Goal: Task Accomplishment & Management: Use online tool/utility

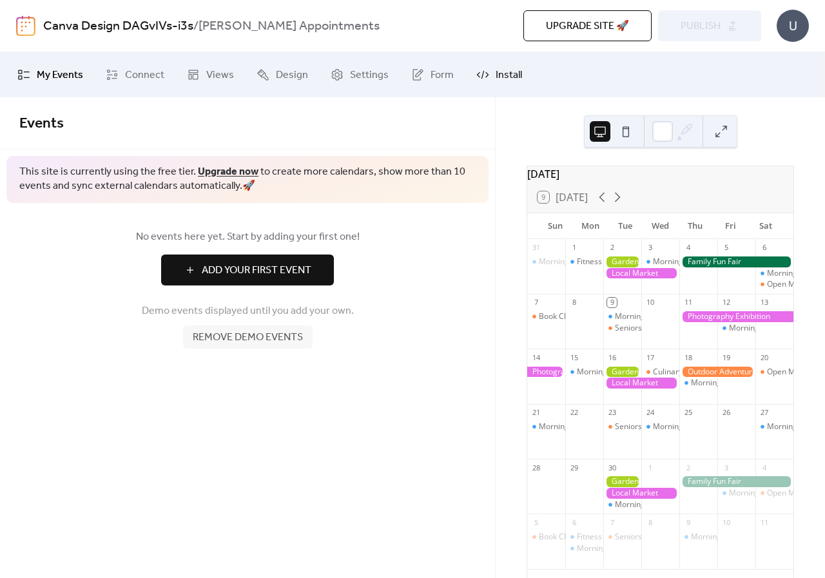
click at [489, 79] on link "Install" at bounding box center [499, 74] width 65 height 35
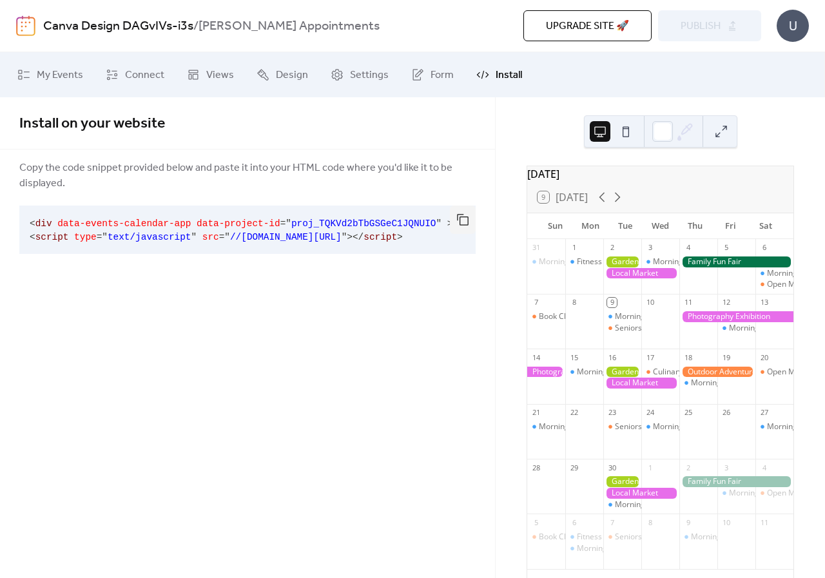
click at [230, 237] on span "//[DOMAIN_NAME][URL]" at bounding box center [286, 237] width 112 height 10
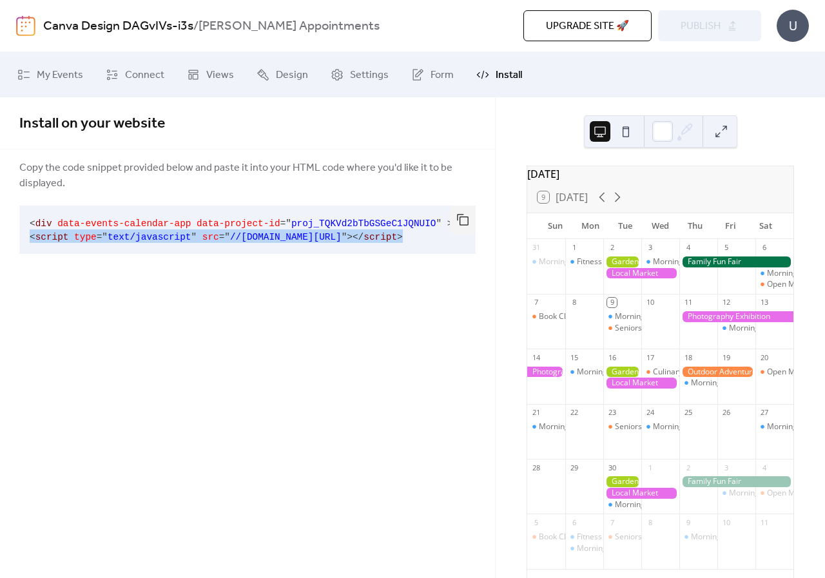
click at [230, 237] on span "//[DOMAIN_NAME][URL]" at bounding box center [286, 237] width 112 height 10
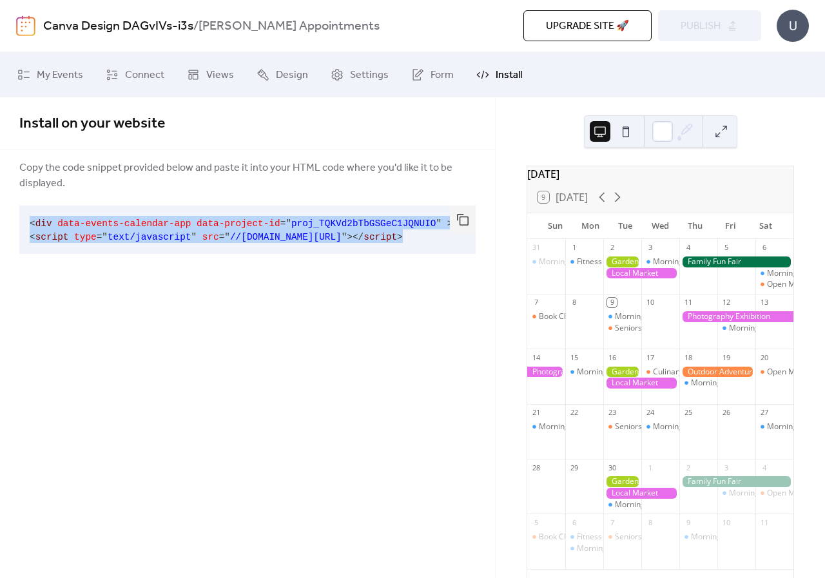
drag, startPoint x: 442, startPoint y: 235, endPoint x: 0, endPoint y: 215, distance: 442.7
click at [0, 215] on div "Copy the code snippet provided below and paste it into your HTML code where you…" at bounding box center [247, 209] width 495 height 99
drag, startPoint x: 137, startPoint y: 228, endPoint x: 84, endPoint y: 237, distance: 53.0
click at [84, 237] on span "type" at bounding box center [85, 237] width 23 height 10
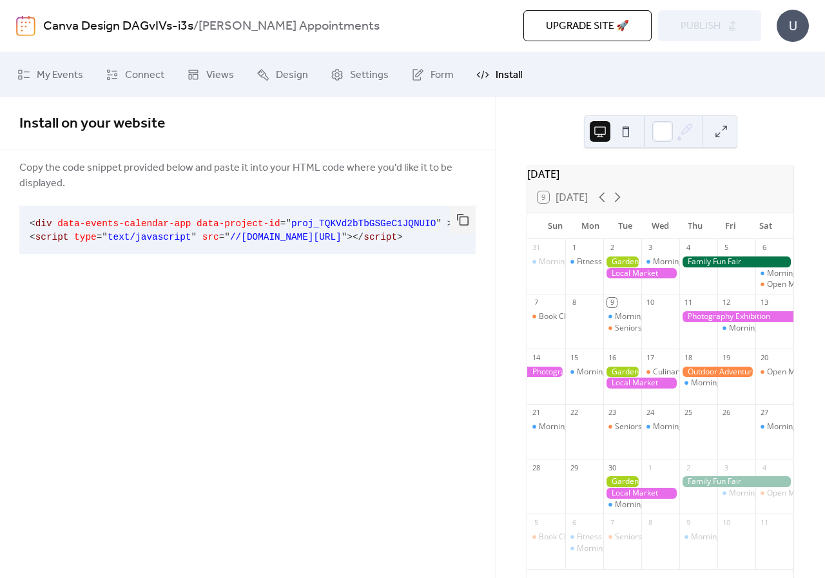
click at [84, 237] on span "type" at bounding box center [85, 237] width 23 height 10
click at [52, 226] on span at bounding box center [55, 224] width 6 height 10
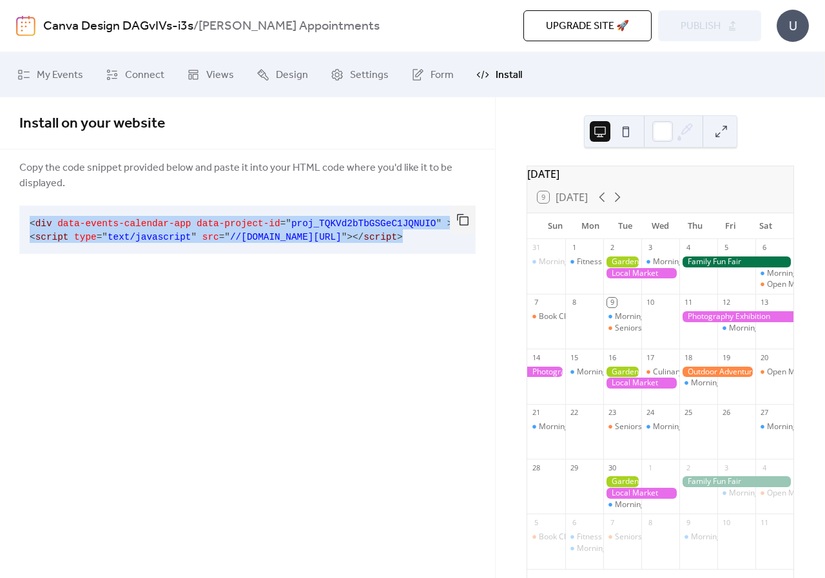
scroll to position [0, 3]
drag, startPoint x: 24, startPoint y: 220, endPoint x: 506, endPoint y: 255, distance: 483.5
click at [506, 255] on div "My Events Connect Views Design Settings Form Install Install Install on your we…" at bounding box center [412, 315] width 825 height 526
click at [338, 239] on span "//[DOMAIN_NAME][URL]" at bounding box center [283, 237] width 112 height 10
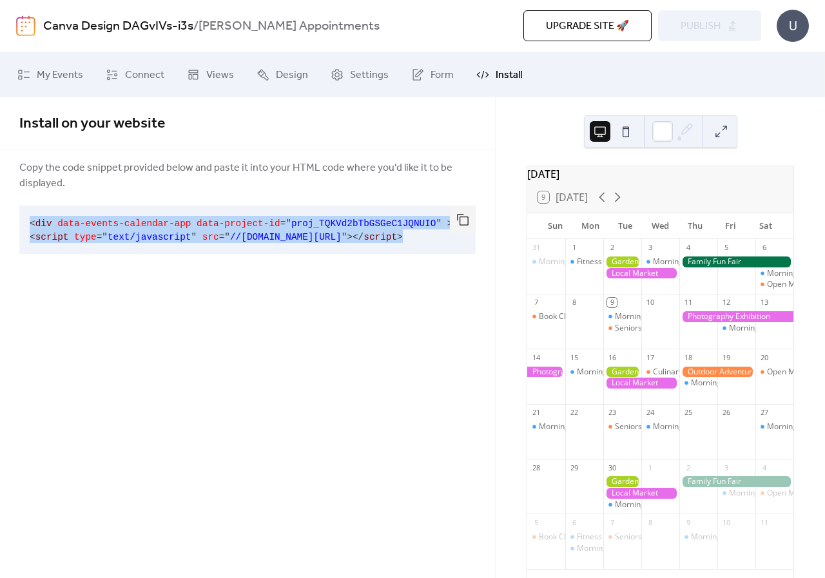
drag, startPoint x: 436, startPoint y: 238, endPoint x: 18, endPoint y: 227, distance: 417.9
click at [18, 227] on div "Copy the code snippet provided below and paste it into your HTML code where you…" at bounding box center [247, 209] width 495 height 99
click at [54, 233] on span "script" at bounding box center [52, 237] width 34 height 10
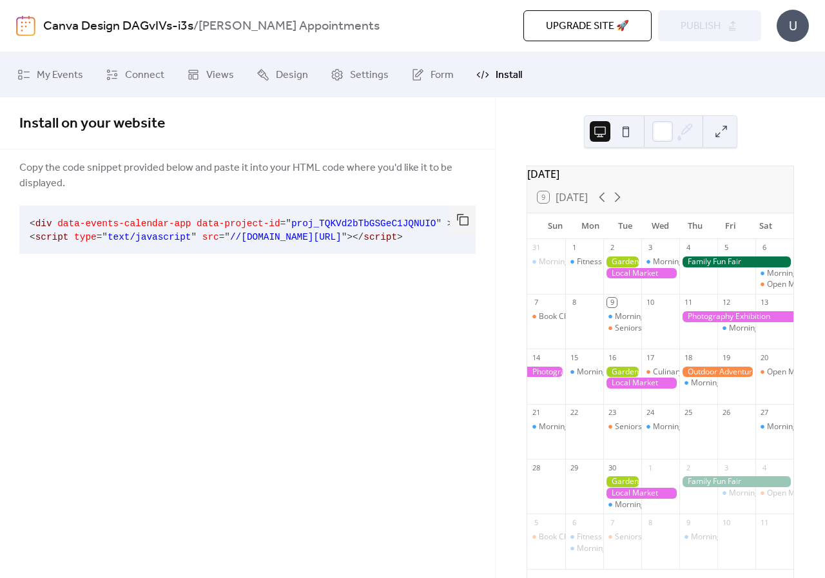
click at [255, 235] on span "//[DOMAIN_NAME][URL]" at bounding box center [286, 237] width 112 height 10
